Goal: Use online tool/utility: Utilize a website feature to perform a specific function

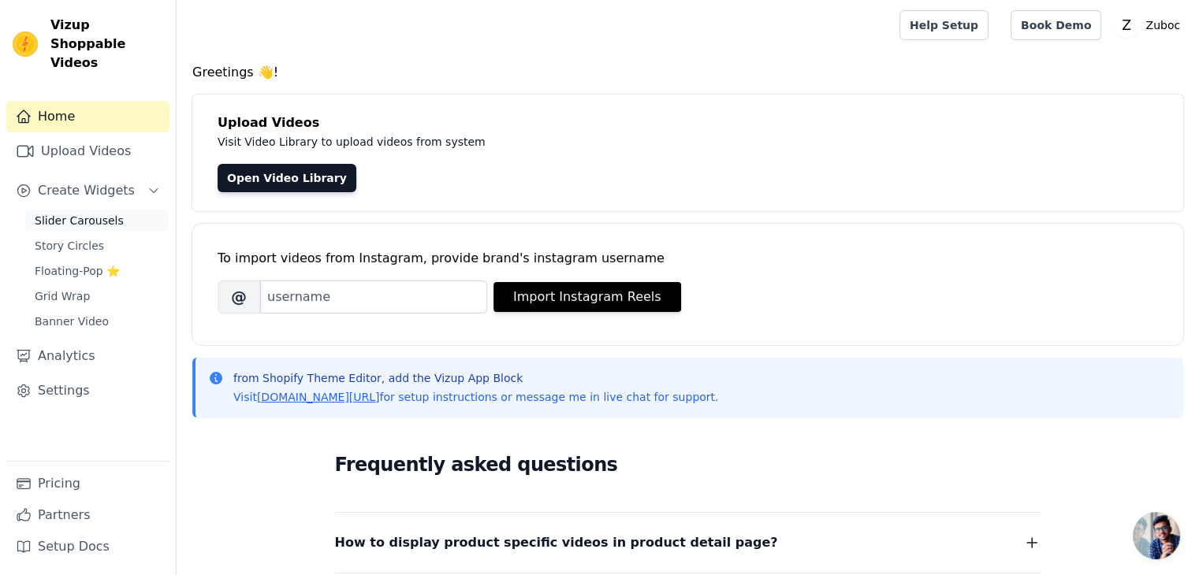
click at [104, 213] on span "Slider Carousels" at bounding box center [79, 221] width 89 height 16
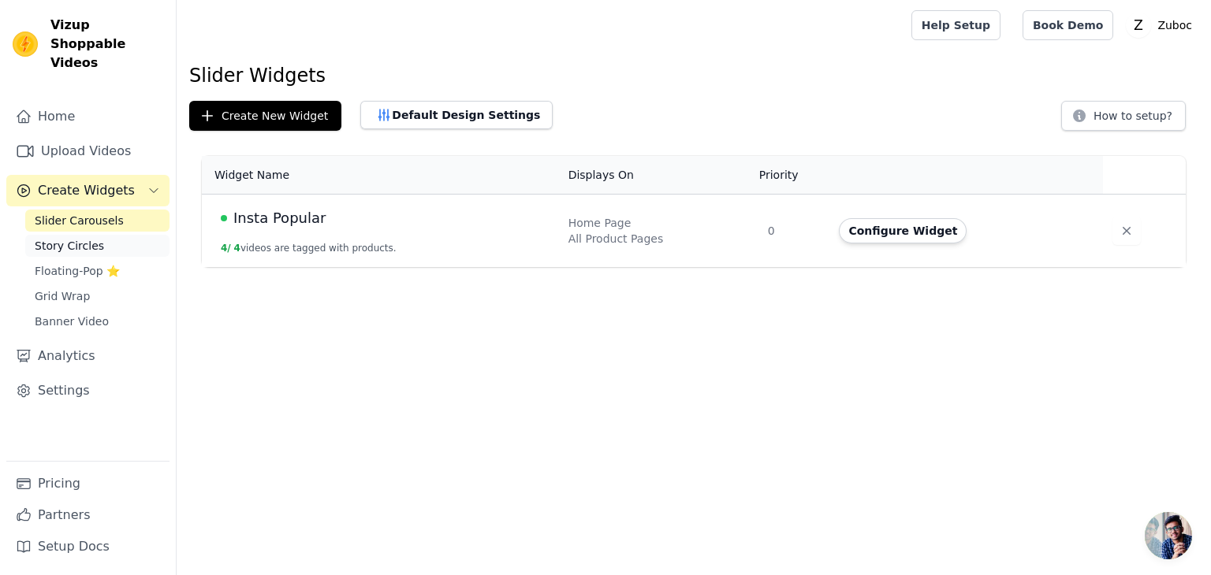
click at [117, 235] on link "Story Circles" at bounding box center [97, 246] width 144 height 22
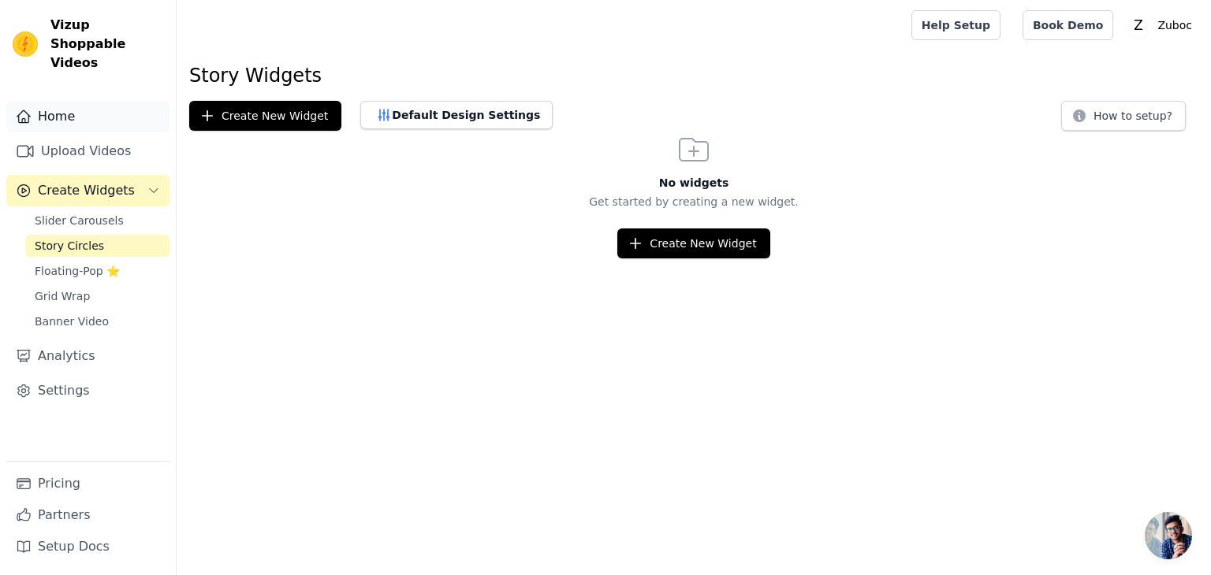
click at [79, 101] on link "Home" at bounding box center [87, 117] width 163 height 32
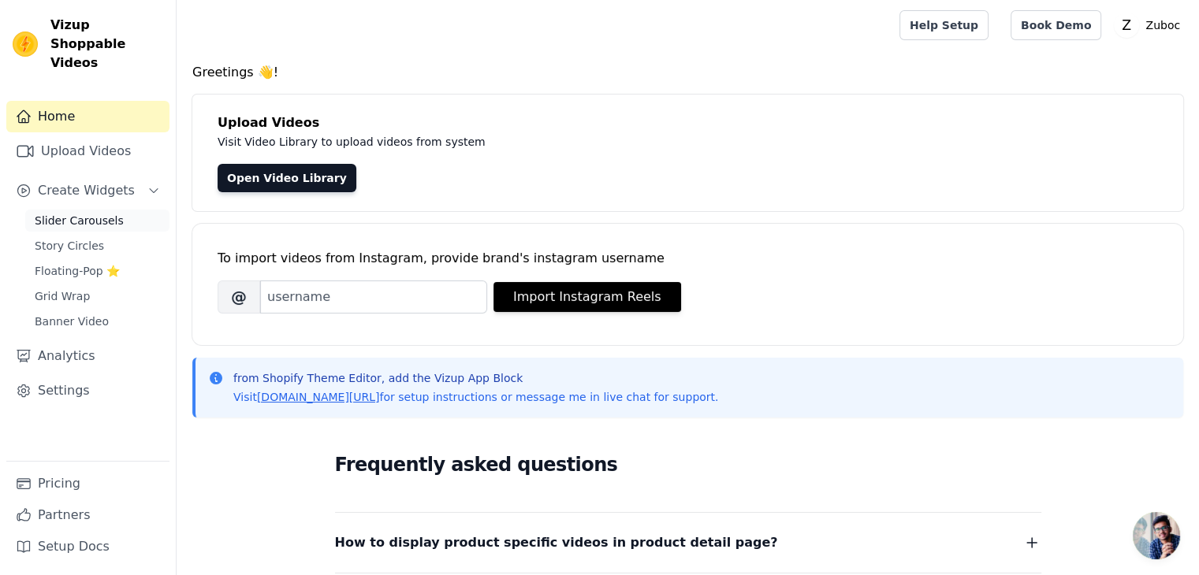
click at [80, 213] on span "Slider Carousels" at bounding box center [79, 221] width 89 height 16
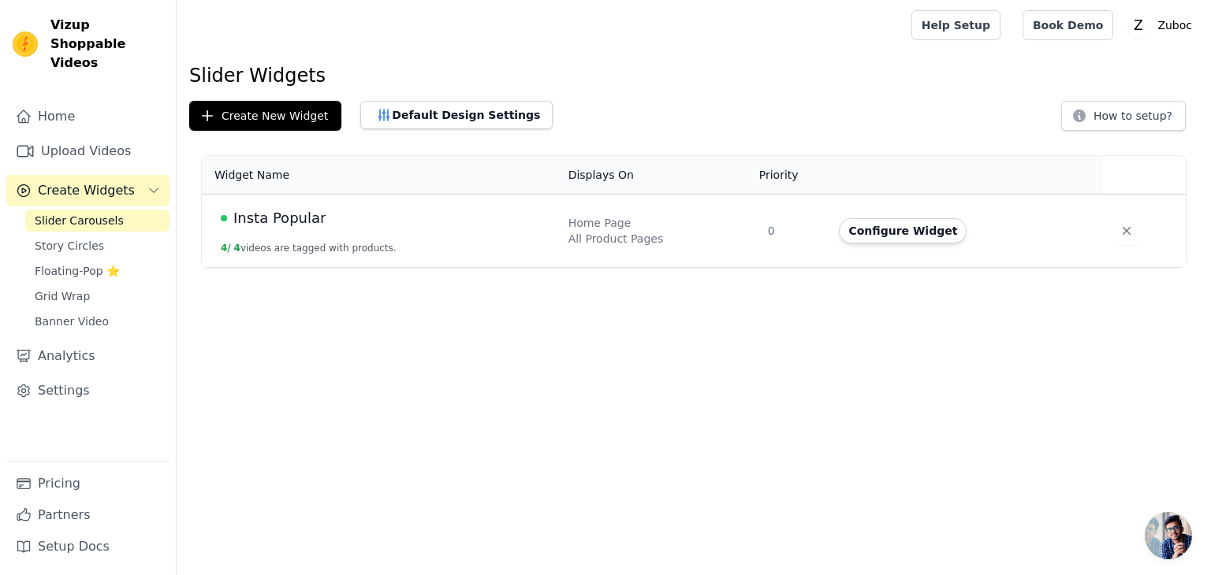
click at [293, 215] on span "Insta Popular" at bounding box center [279, 218] width 92 height 22
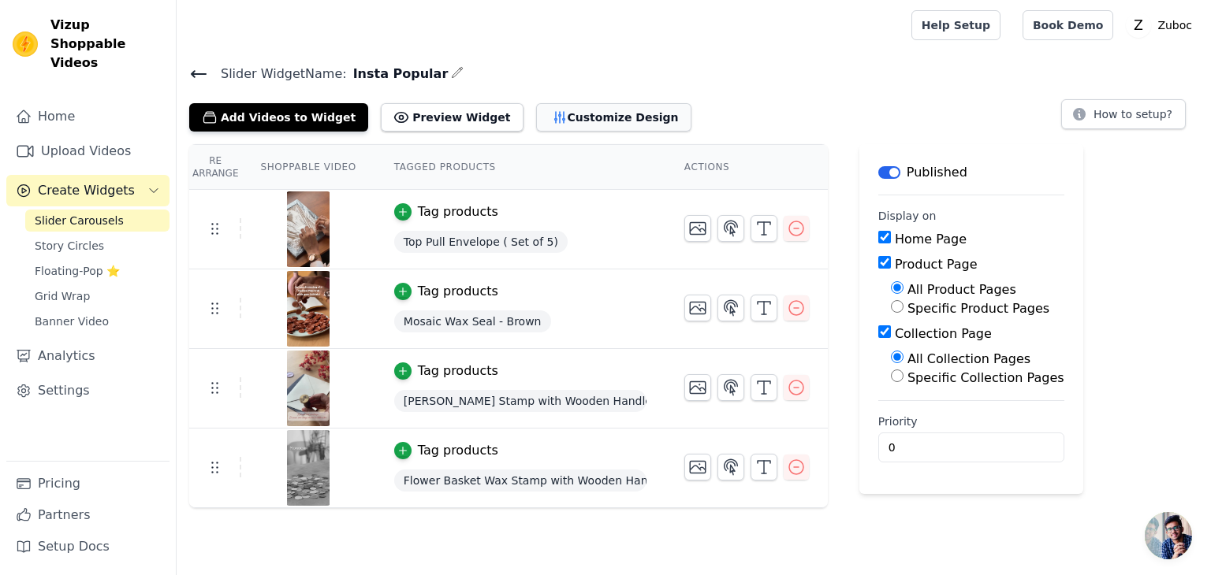
click at [585, 113] on button "Customize Design" at bounding box center [613, 117] width 155 height 28
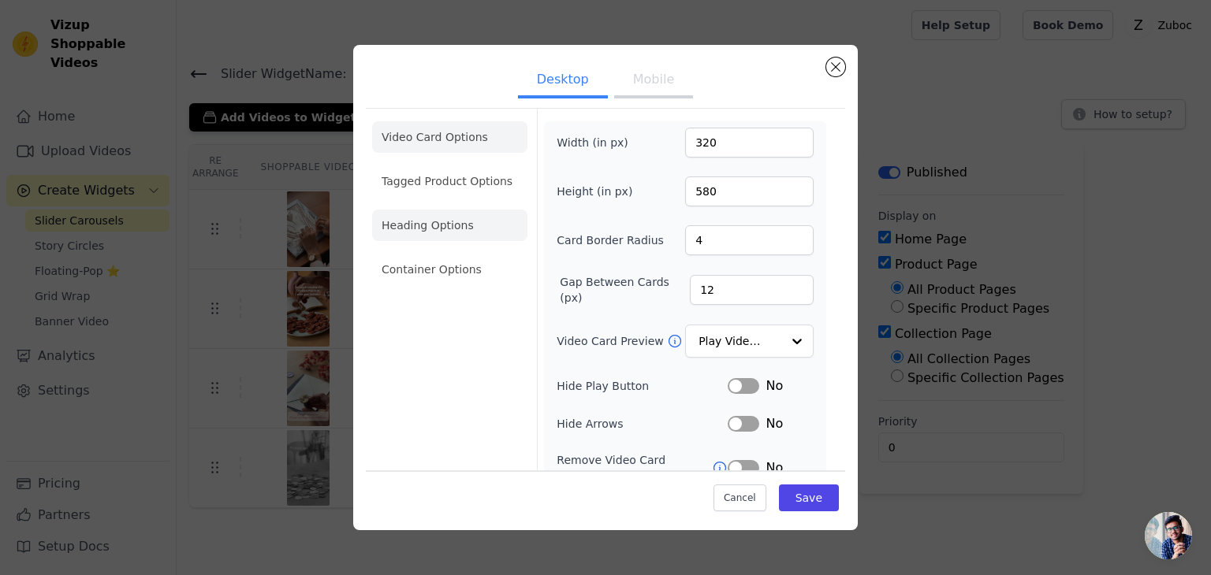
click at [440, 215] on li "Heading Options" at bounding box center [449, 226] width 155 height 32
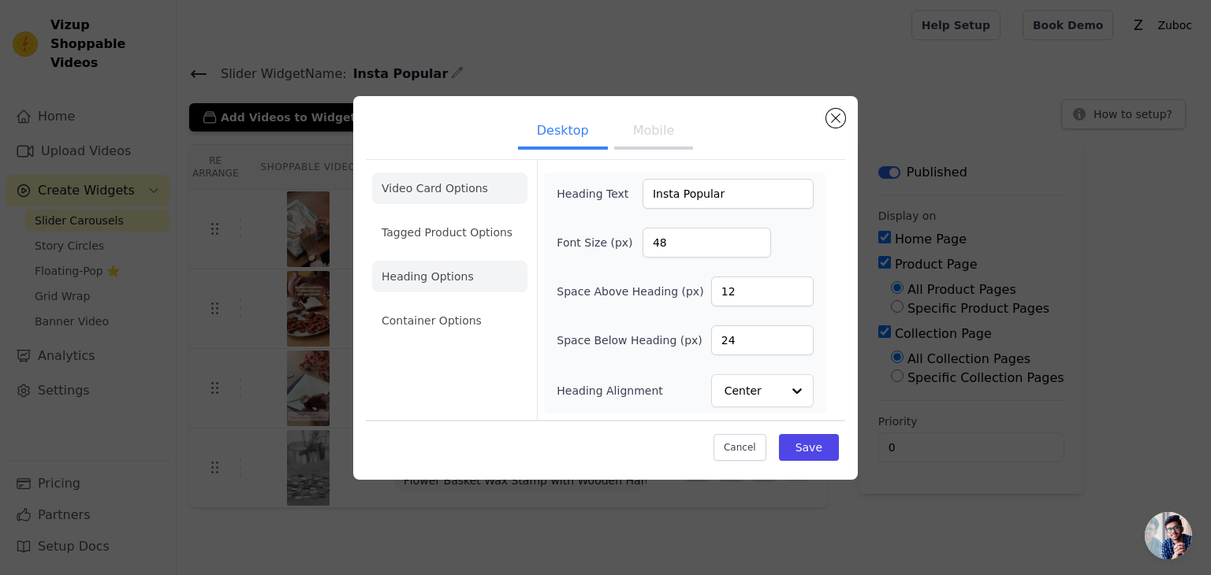
click at [425, 217] on li "Video Card Options" at bounding box center [449, 233] width 155 height 32
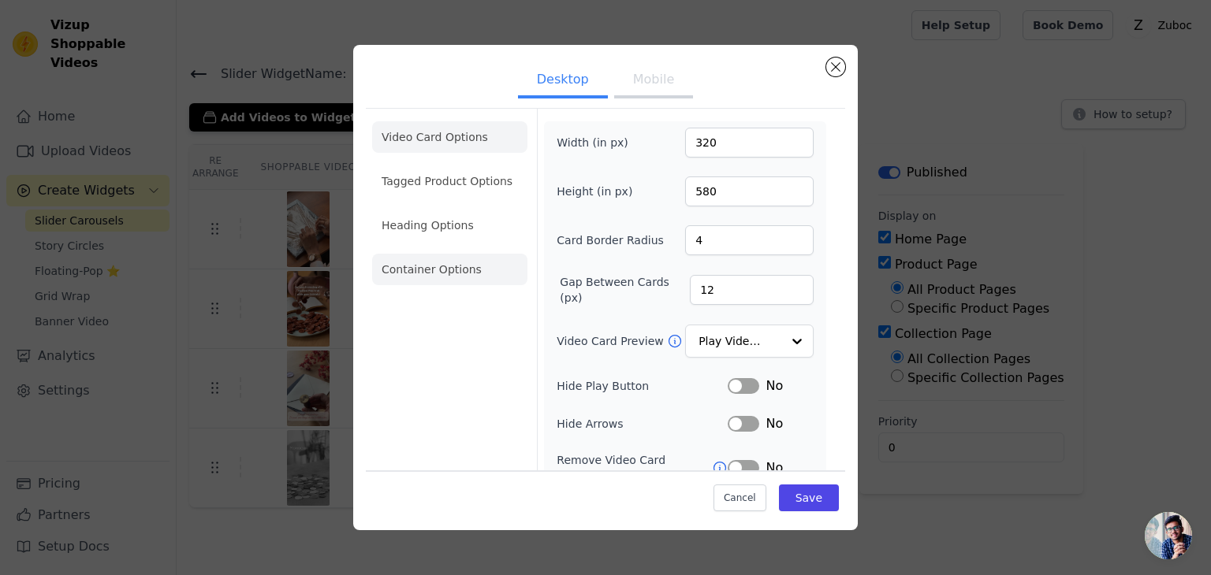
click at [444, 269] on li "Container Options" at bounding box center [449, 270] width 155 height 32
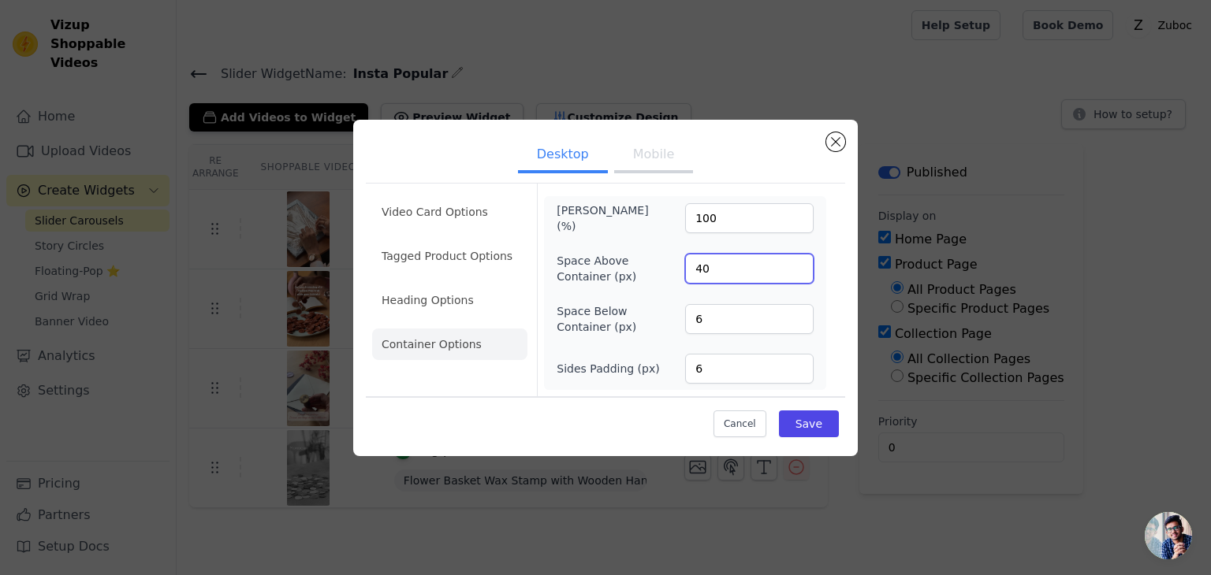
click at [722, 266] on input "40" at bounding box center [749, 269] width 128 height 30
type input "4"
click at [819, 420] on button "Save" at bounding box center [809, 424] width 60 height 27
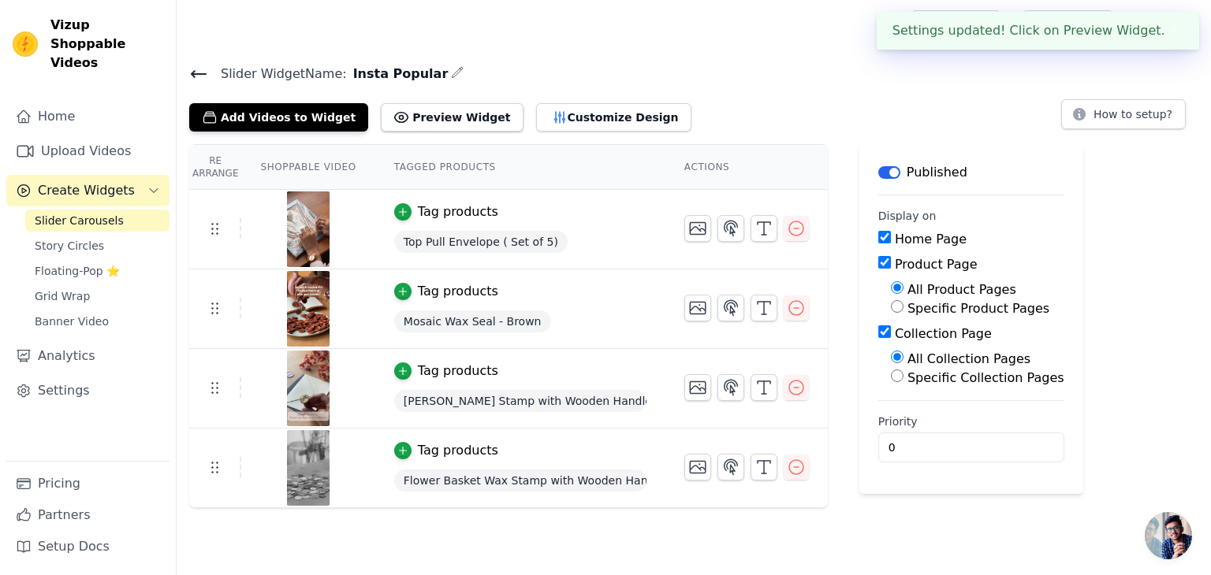
click at [733, 263] on tr "Tag products Top Pull Envelope ( Set of 5)" at bounding box center [508, 230] width 638 height 80
click at [537, 114] on button "Customize Design" at bounding box center [613, 117] width 155 height 28
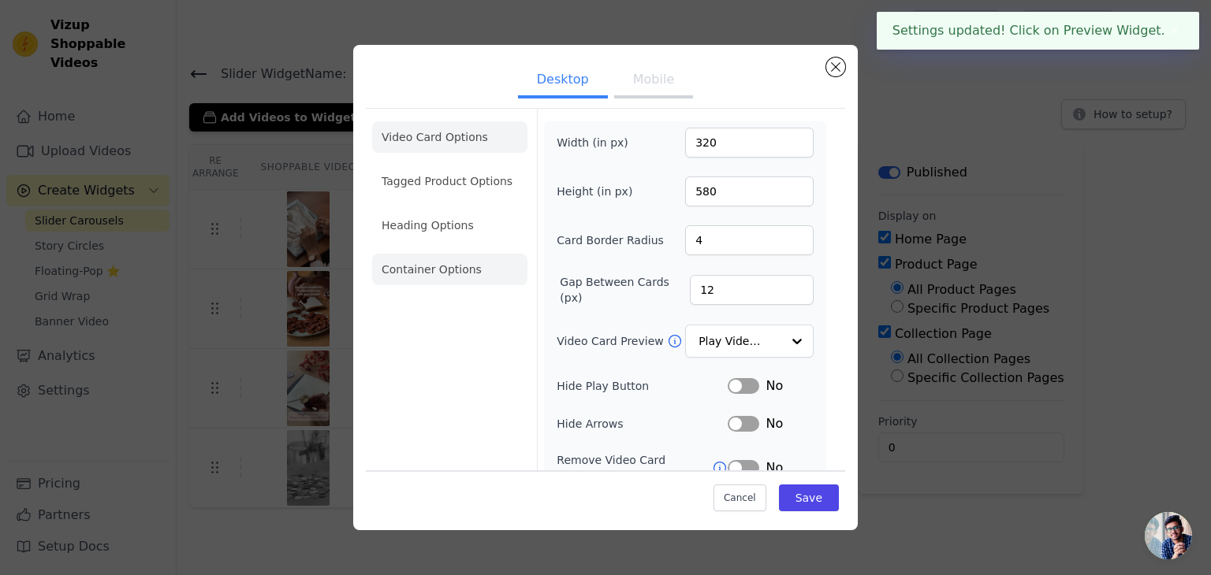
click at [437, 266] on li "Container Options" at bounding box center [449, 270] width 155 height 32
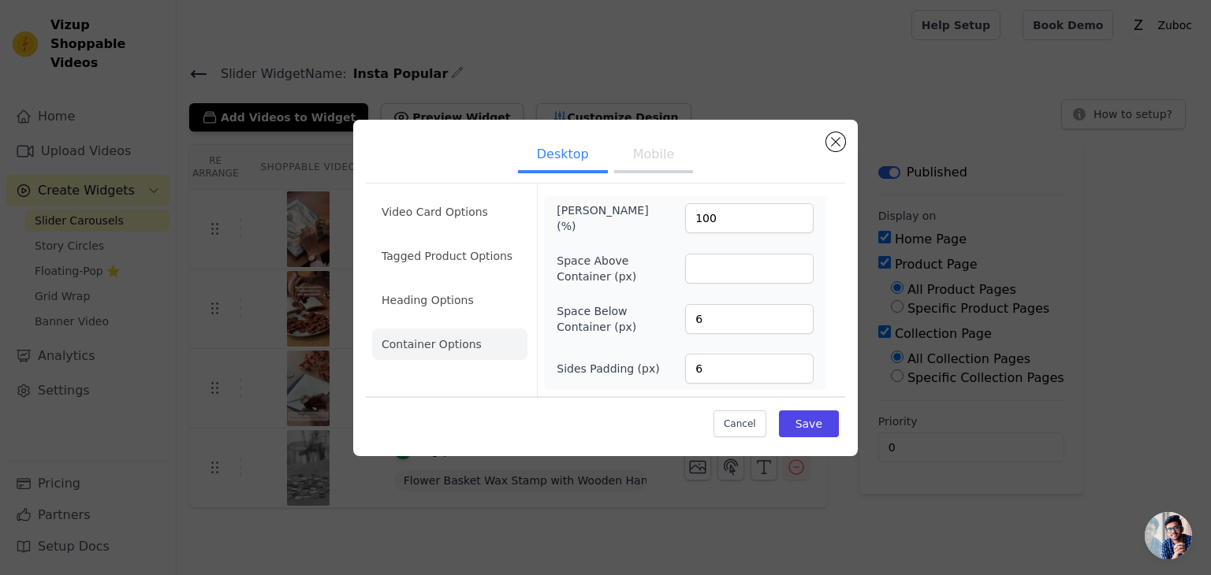
click at [668, 162] on button "Mobile" at bounding box center [653, 156] width 79 height 35
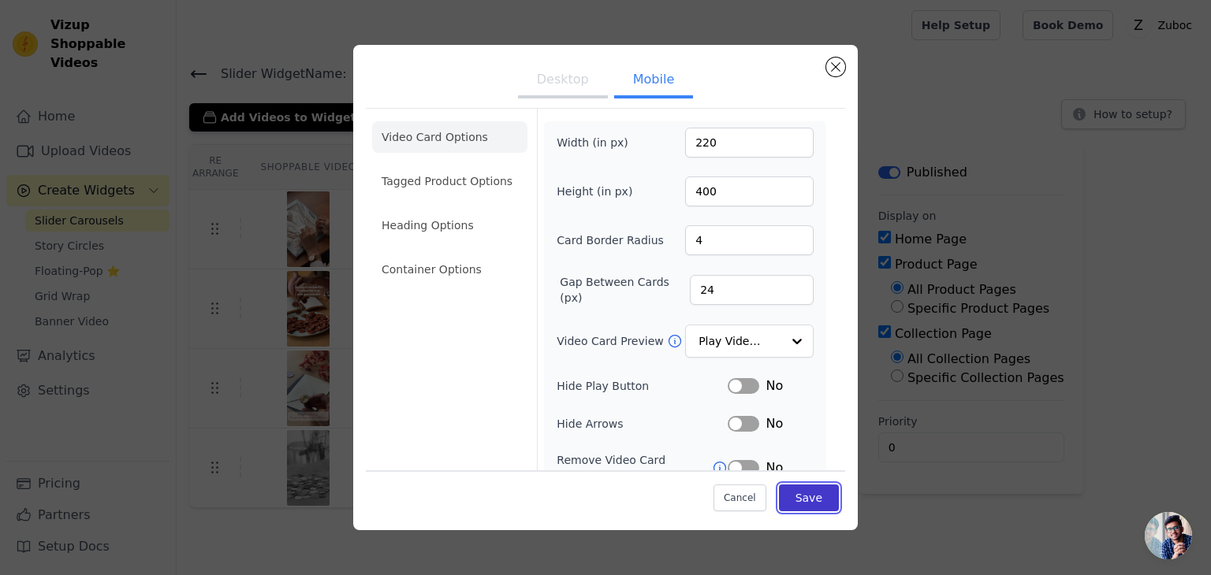
click at [816, 496] on button "Save" at bounding box center [809, 498] width 60 height 27
